Goal: Transaction & Acquisition: Purchase product/service

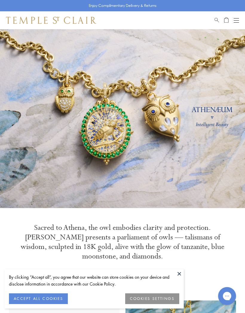
click at [176, 175] on link at bounding box center [122, 118] width 245 height 179
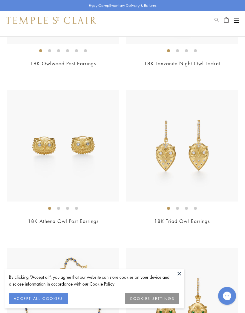
scroll to position [1181, 0]
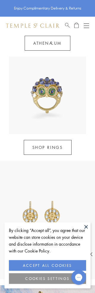
scroll to position [546, 0]
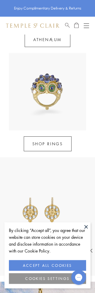
click at [58, 140] on link "SHOP RINGS" at bounding box center [48, 144] width 48 height 15
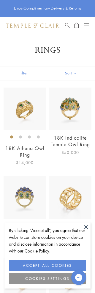
click at [72, 157] on div "18K Indicolite Temple Owl Ring $50,000" at bounding box center [69, 127] width 46 height 78
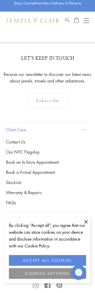
scroll to position [2279, 0]
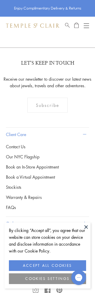
click at [72, 265] on button "ACCEPT ALL COOKIES" at bounding box center [48, 266] width 78 height 11
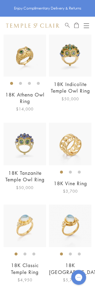
scroll to position [0, 0]
